Goal: Find specific page/section: Find specific page/section

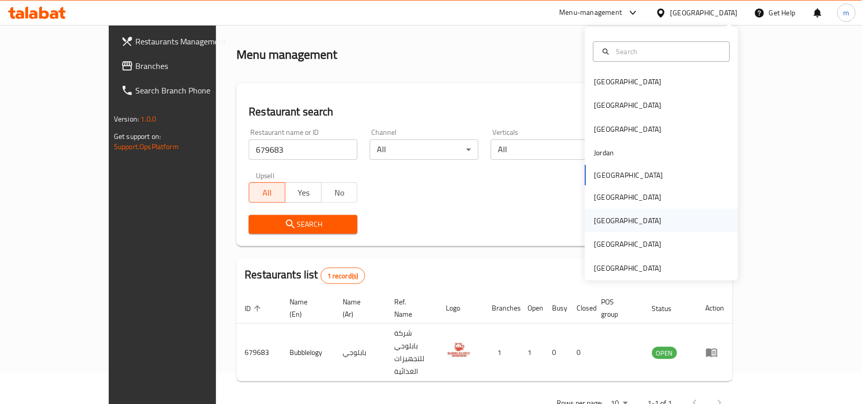
click at [606, 217] on div "Qatar" at bounding box center [628, 220] width 84 height 23
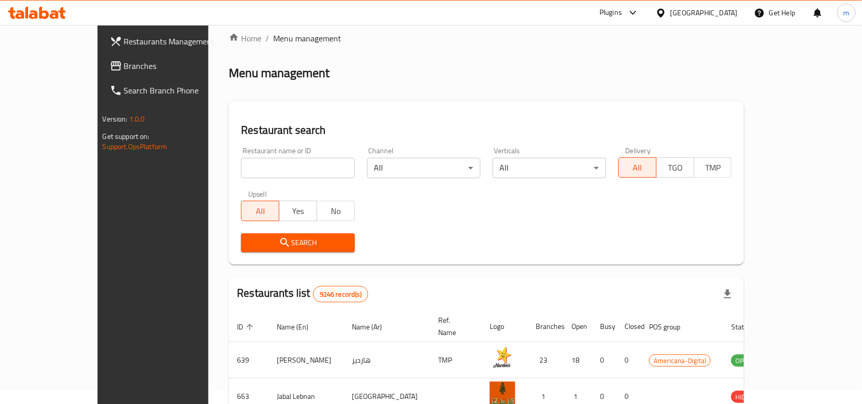
scroll to position [32, 0]
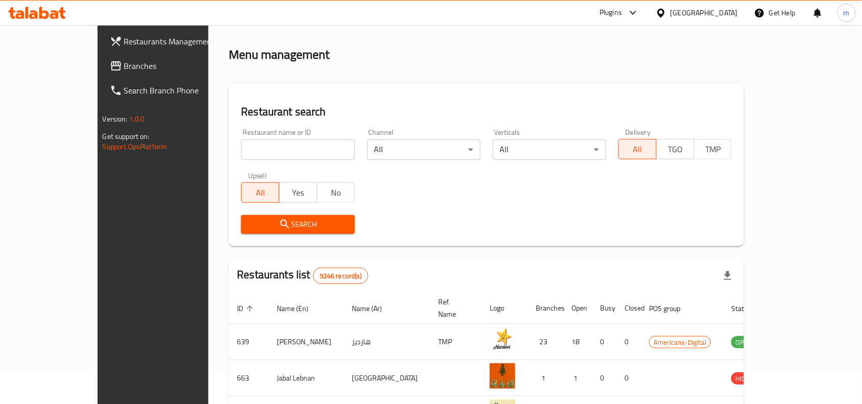
drag, startPoint x: 61, startPoint y: 55, endPoint x: 62, endPoint y: 61, distance: 6.7
click at [102, 55] on link "Branches" at bounding box center [172, 66] width 140 height 25
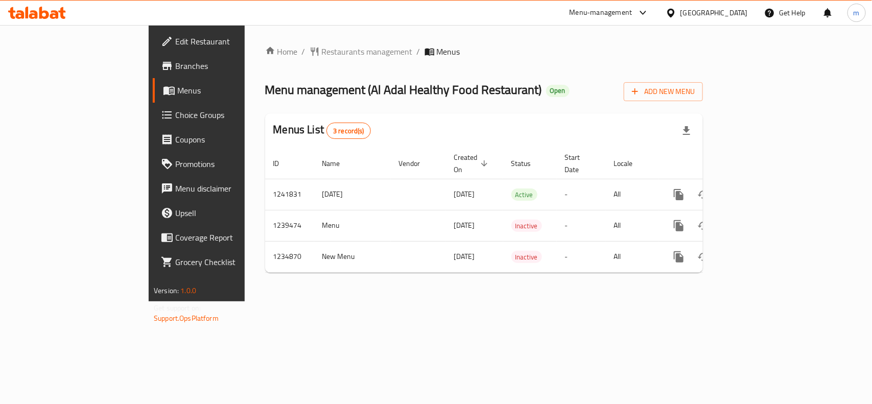
click at [736, 13] on div "Qatar" at bounding box center [713, 12] width 67 height 11
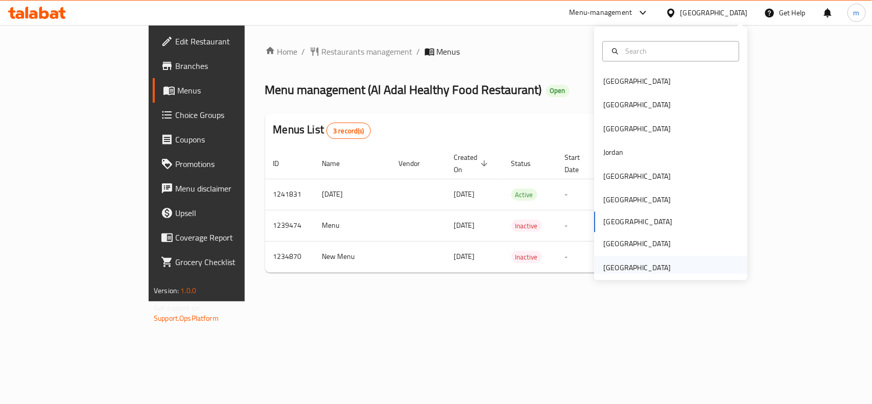
click at [638, 269] on div "[GEOGRAPHIC_DATA]" at bounding box center [636, 267] width 67 height 11
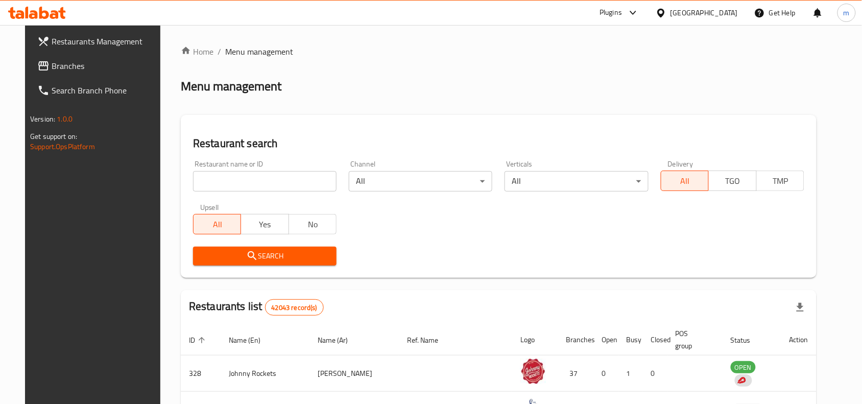
click at [52, 62] on span "Branches" at bounding box center [106, 66] width 109 height 12
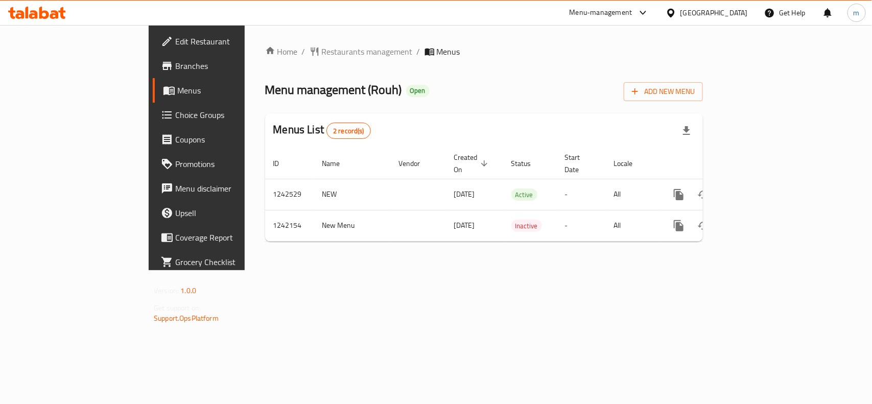
click at [272, 61] on div "Home / Restaurants management / Menus Menu management ( Rouh ) Open Add New Men…" at bounding box center [484, 147] width 438 height 204
click at [322, 56] on span "Restaurants management" at bounding box center [367, 51] width 91 height 12
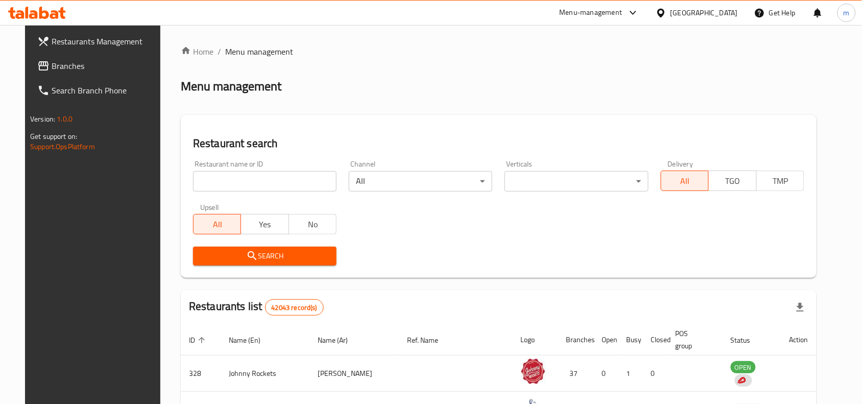
click at [52, 69] on span "Branches" at bounding box center [106, 66] width 109 height 12
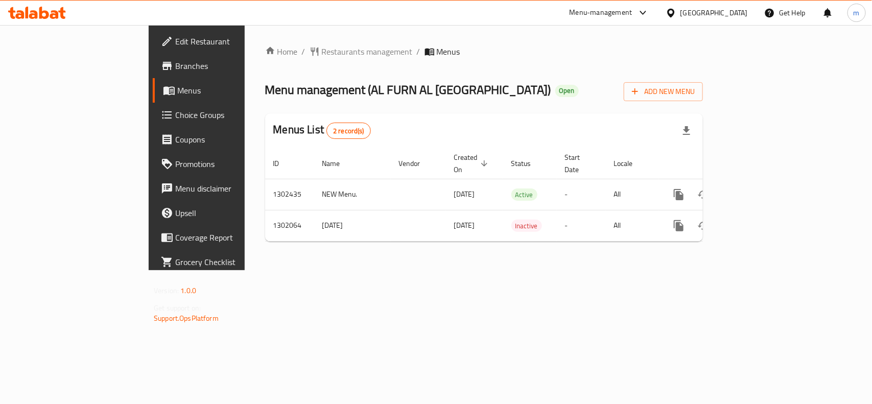
click at [270, 60] on div "Home / Restaurants management / Menus Menu management ( AL FURN AL [GEOGRAPHIC_…" at bounding box center [484, 147] width 438 height 204
click at [322, 56] on span "Restaurants management" at bounding box center [367, 51] width 91 height 12
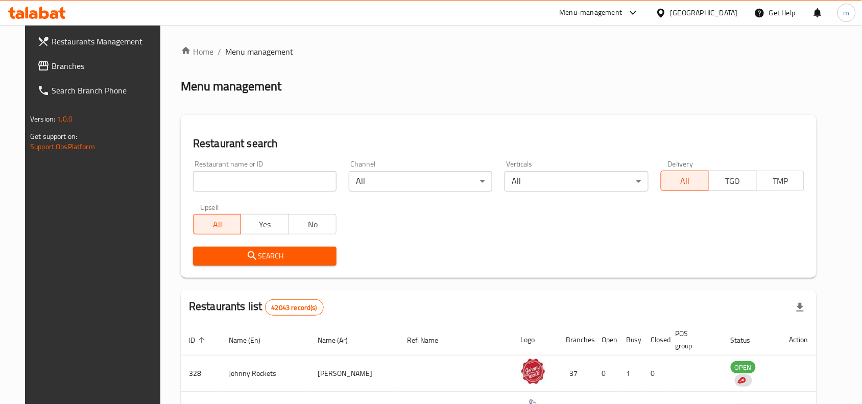
click at [209, 169] on div "Restaurant name or ID Restaurant name or ID" at bounding box center [265, 175] width 144 height 31
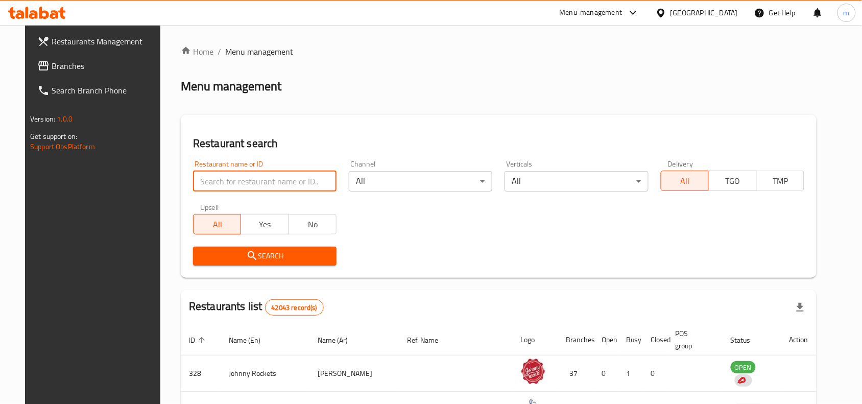
click at [209, 182] on input "search" at bounding box center [265, 181] width 144 height 20
paste input "702110"
type input "702110"
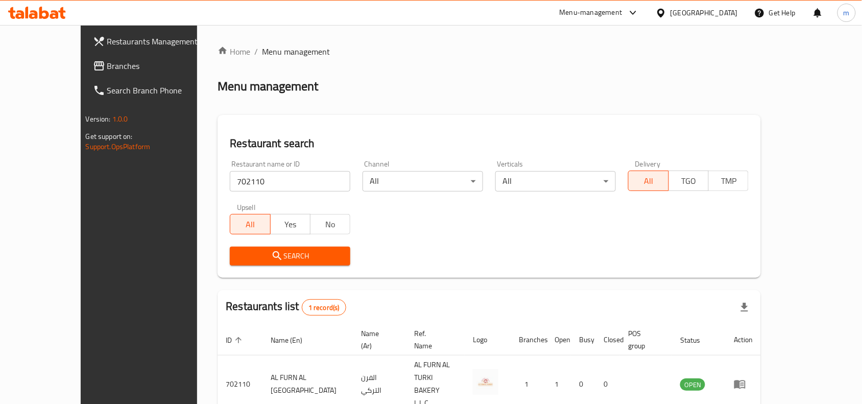
drag, startPoint x: 66, startPoint y: 65, endPoint x: 55, endPoint y: 70, distance: 12.8
click at [107, 65] on span "Branches" at bounding box center [161, 66] width 109 height 12
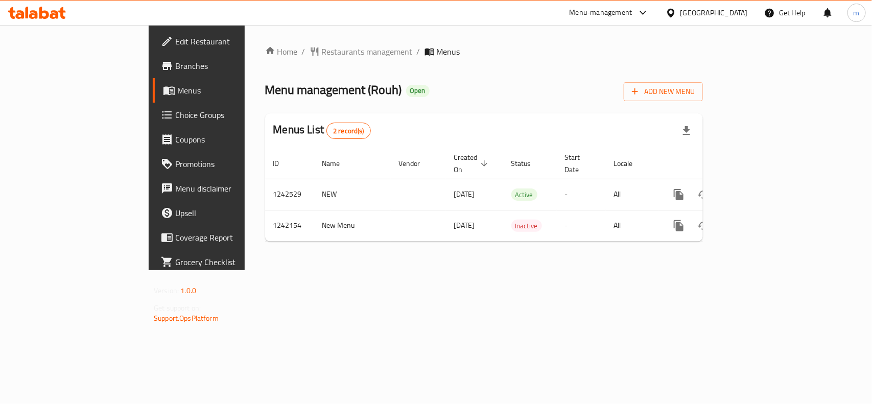
click at [722, 6] on div "United Arab Emirates" at bounding box center [706, 13] width 99 height 25
click at [721, 12] on div "United Arab Emirates" at bounding box center [713, 12] width 67 height 11
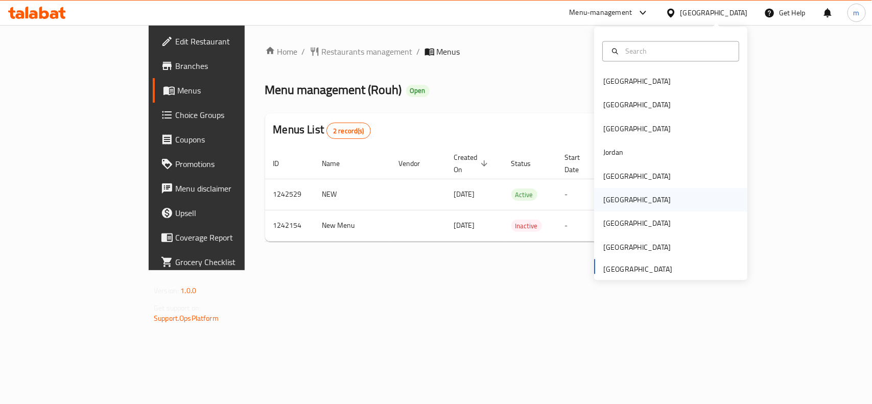
click at [604, 199] on div "[GEOGRAPHIC_DATA]" at bounding box center [636, 200] width 67 height 11
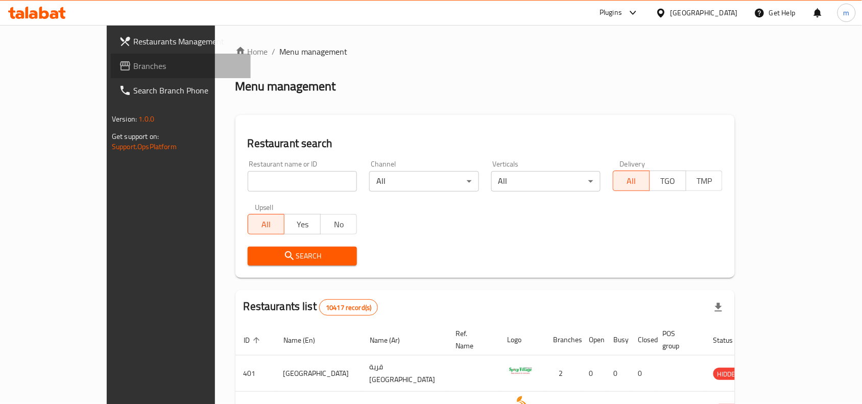
click at [133, 69] on span "Branches" at bounding box center [187, 66] width 109 height 12
